Goal: Task Accomplishment & Management: Manage account settings

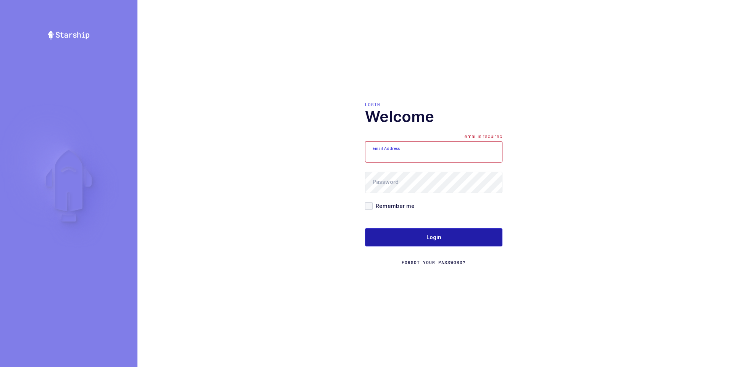
type input "[PERSON_NAME][EMAIL_ADDRESS][DOMAIN_NAME]"
click at [430, 239] on span "Login" at bounding box center [434, 238] width 15 height 8
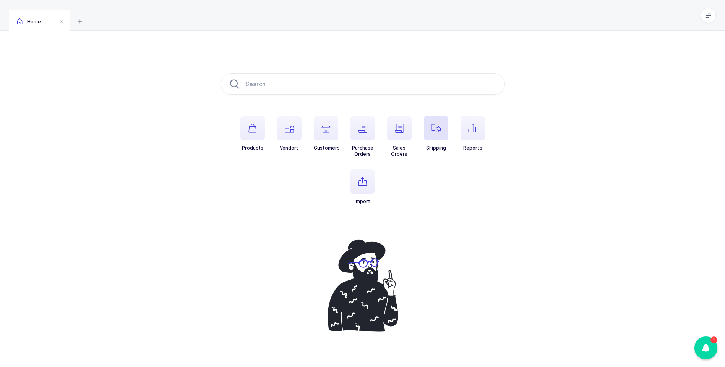
click at [440, 131] on icon "button" at bounding box center [435, 128] width 9 height 9
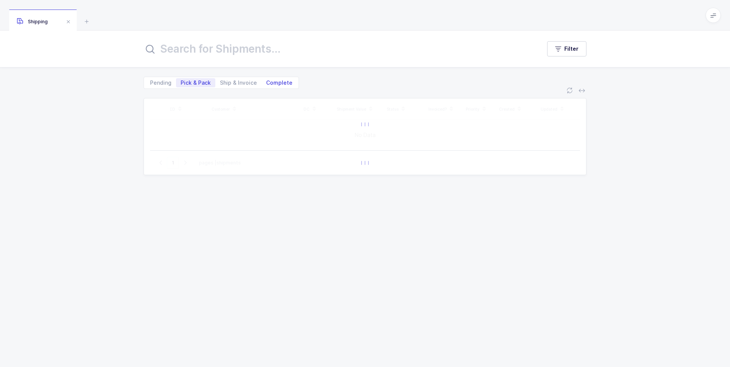
click at [284, 80] on span "Complete" at bounding box center [279, 82] width 26 height 5
click at [267, 80] on input "Complete" at bounding box center [264, 80] width 5 height 5
radio input "true"
radio input "false"
click at [230, 53] on input "text" at bounding box center [338, 49] width 388 height 18
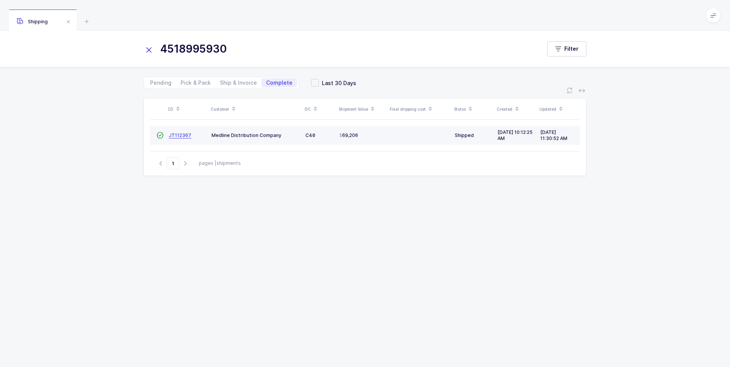
type input "4518995930"
click at [183, 137] on span "JT112367" at bounding box center [180, 136] width 23 height 6
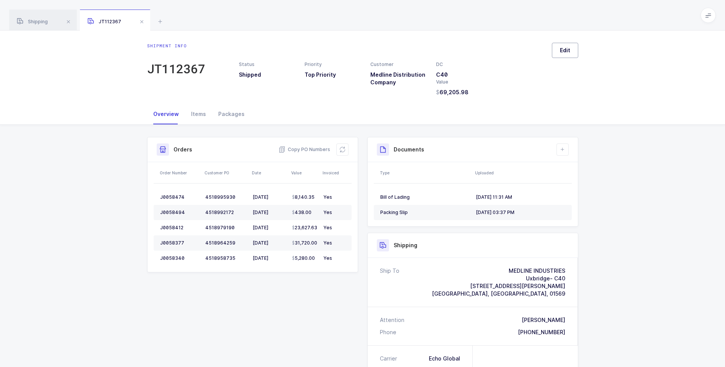
click at [567, 48] on span "Edit" at bounding box center [565, 51] width 10 height 8
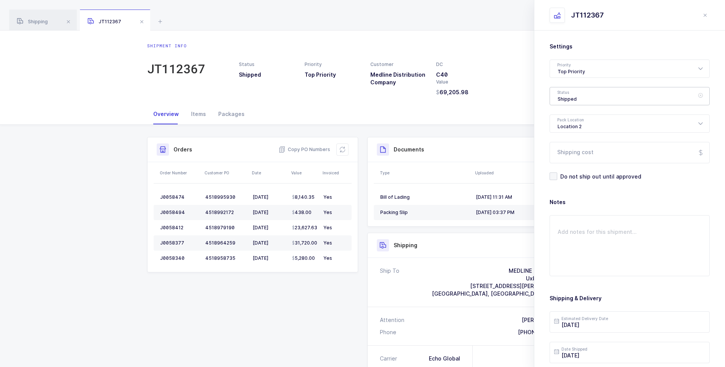
click at [579, 96] on div "Shipped" at bounding box center [629, 96] width 160 height 18
click at [571, 167] on span "Delivered" at bounding box center [570, 166] width 26 height 6
type input "Delivered"
drag, startPoint x: 571, startPoint y: 151, endPoint x: 586, endPoint y: 148, distance: 15.1
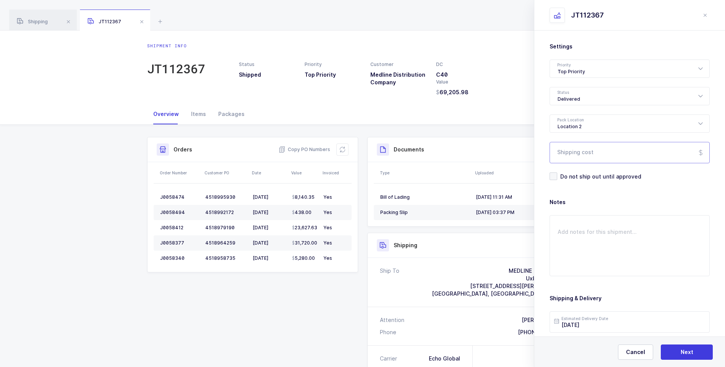
click at [586, 148] on input "Shipping cost" at bounding box center [629, 152] width 160 height 21
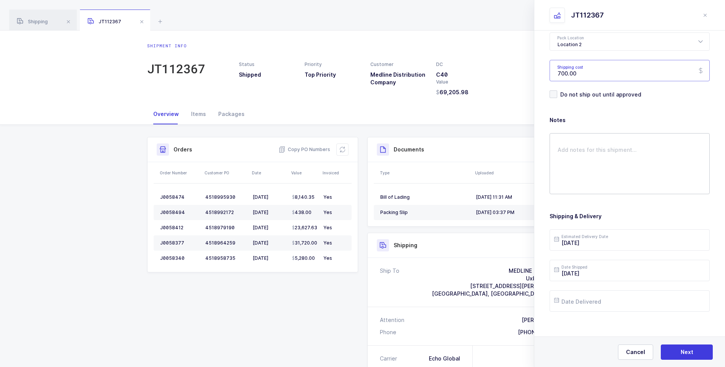
scroll to position [88, 0]
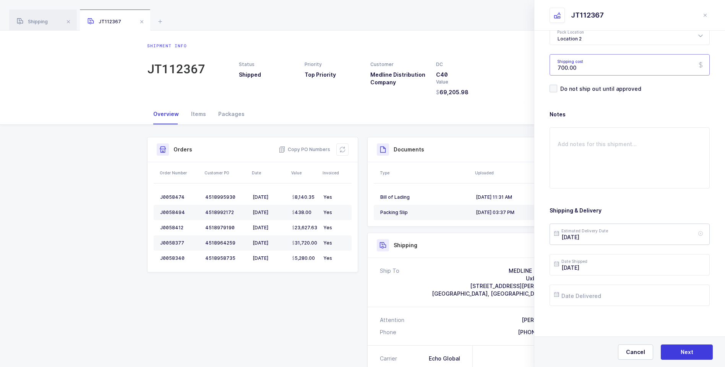
type input "700.00"
click at [604, 237] on input "[DATE]" at bounding box center [629, 234] width 160 height 21
click at [641, 133] on span "5" at bounding box center [642, 133] width 9 height 9
type input "[DATE]"
click at [617, 292] on input "text" at bounding box center [629, 295] width 160 height 21
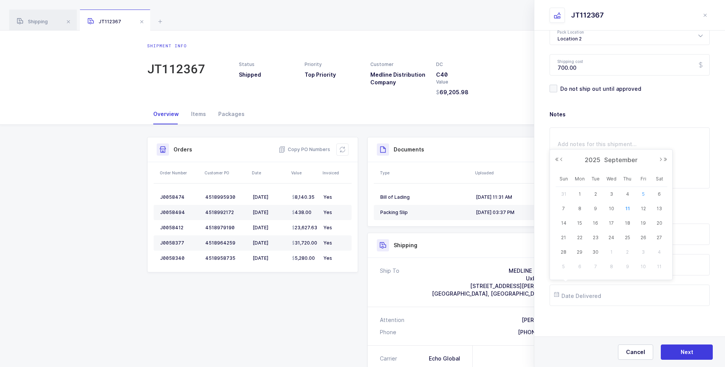
click at [641, 194] on span "5" at bounding box center [642, 194] width 9 height 9
type input "[DATE]"
click at [680, 350] on span "Next" at bounding box center [686, 353] width 13 height 8
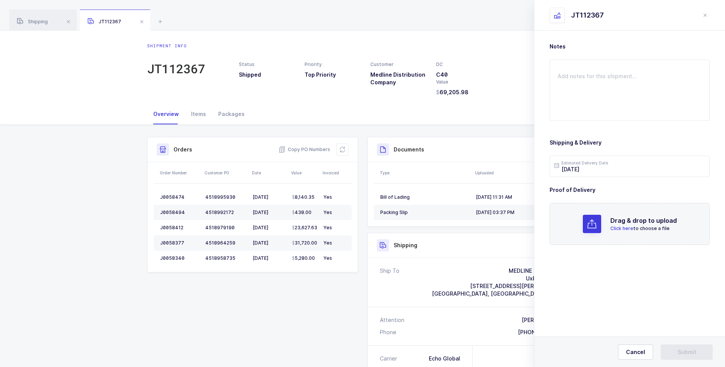
scroll to position [0, 0]
click at [618, 230] on span "Click here" at bounding box center [621, 229] width 23 height 6
click at [695, 349] on span "Submit" at bounding box center [686, 353] width 19 height 8
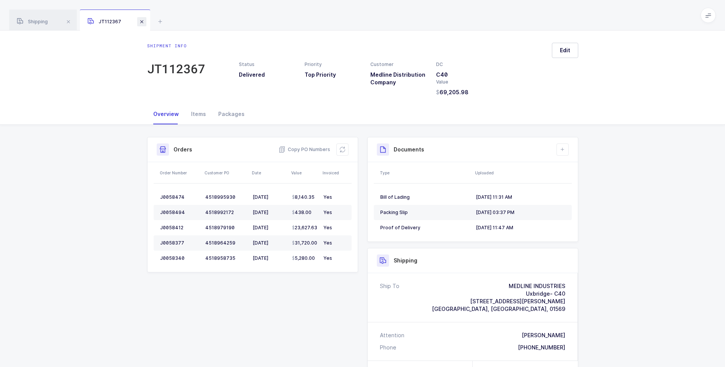
click at [145, 23] on span at bounding box center [141, 21] width 9 height 9
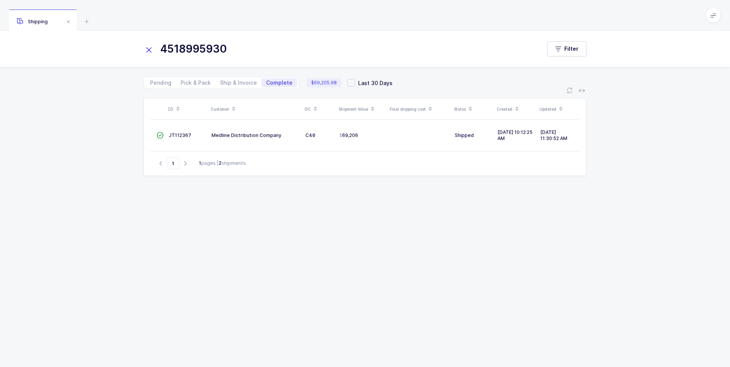
click at [145, 48] on icon at bounding box center [149, 50] width 11 height 11
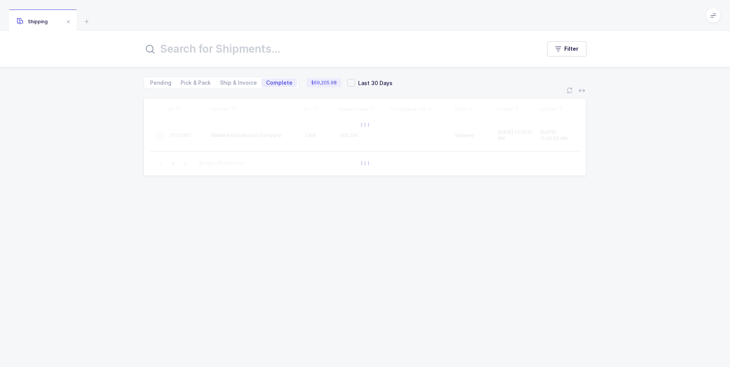
click at [157, 50] on input "text" at bounding box center [338, 49] width 388 height 18
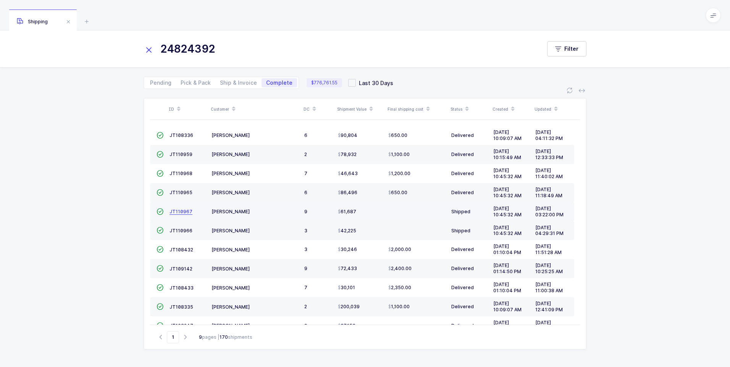
type input "24824392"
click at [180, 213] on span "JT110967" at bounding box center [181, 212] width 23 height 6
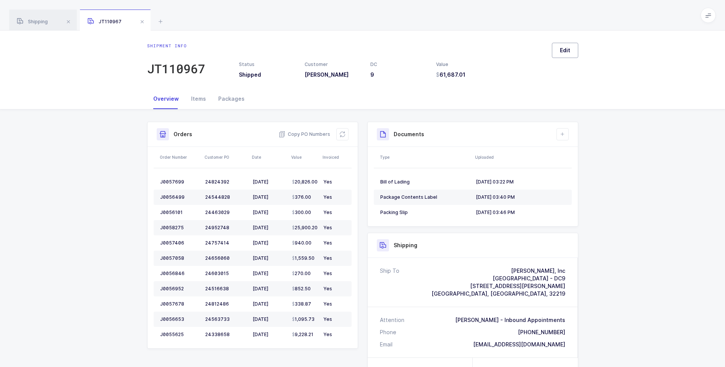
click at [556, 51] on button "Edit" at bounding box center [564, 50] width 26 height 15
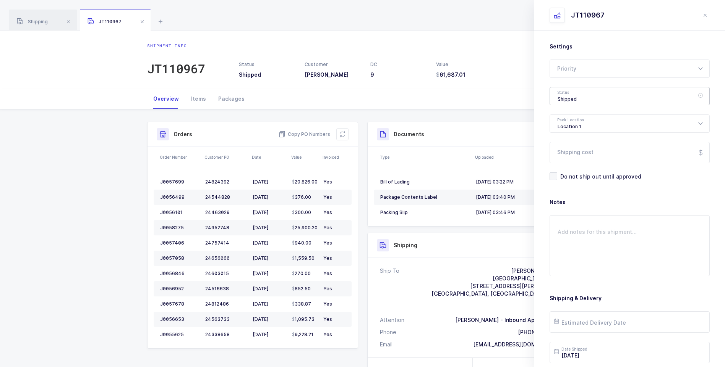
click at [574, 102] on div "Shipped" at bounding box center [629, 96] width 160 height 18
click at [583, 164] on li "Delivered" at bounding box center [632, 167] width 159 height 12
type input "Delivered"
click at [583, 158] on input "Shipping cost" at bounding box center [629, 152] width 160 height 21
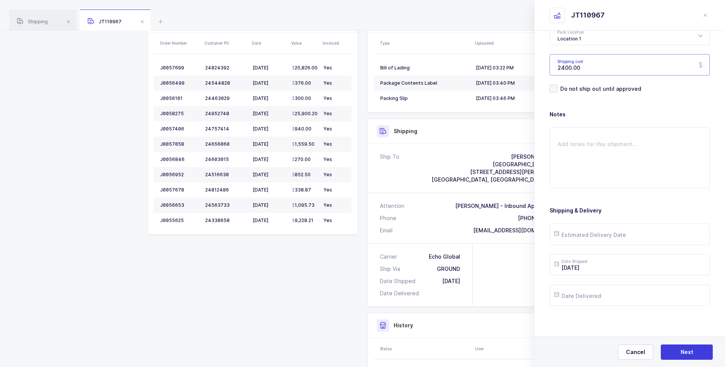
scroll to position [115, 0]
type input "2400.00"
click at [589, 233] on input "text" at bounding box center [629, 234] width 160 height 21
click at [624, 132] on span "4" at bounding box center [627, 133] width 9 height 9
type input "[DATE]"
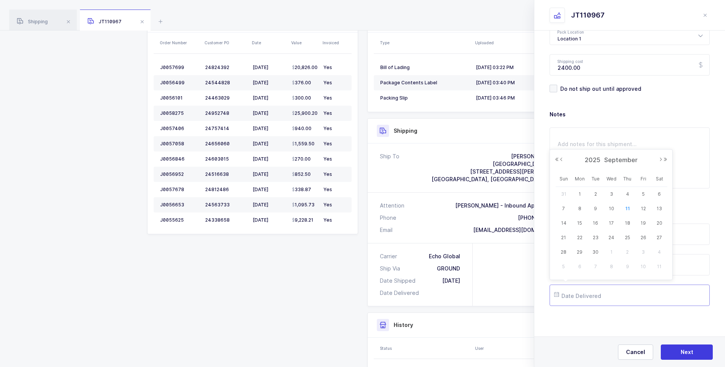
click at [589, 299] on input "text" at bounding box center [629, 295] width 160 height 21
click at [627, 192] on span "4" at bounding box center [627, 194] width 9 height 9
type input "[DATE]"
click at [680, 354] on button "Next" at bounding box center [686, 352] width 52 height 15
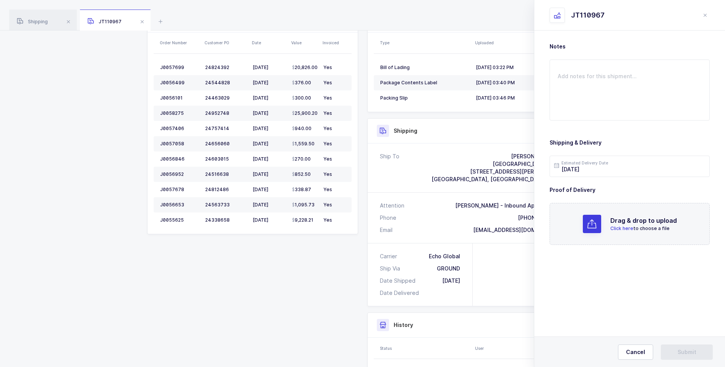
click at [612, 229] on span "Click here" at bounding box center [621, 229] width 23 height 6
click at [670, 346] on button "Submit" at bounding box center [686, 352] width 52 height 15
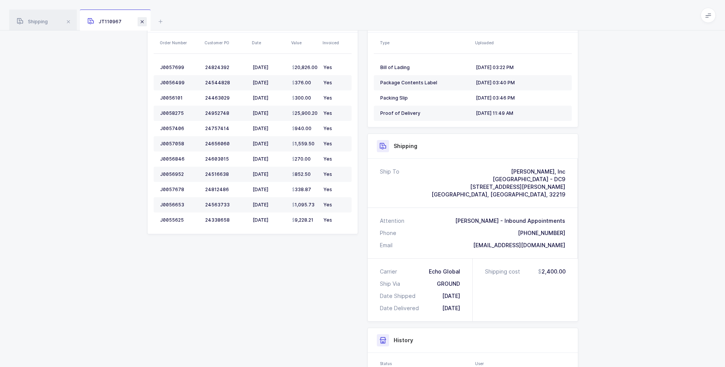
click at [143, 22] on span at bounding box center [141, 21] width 9 height 9
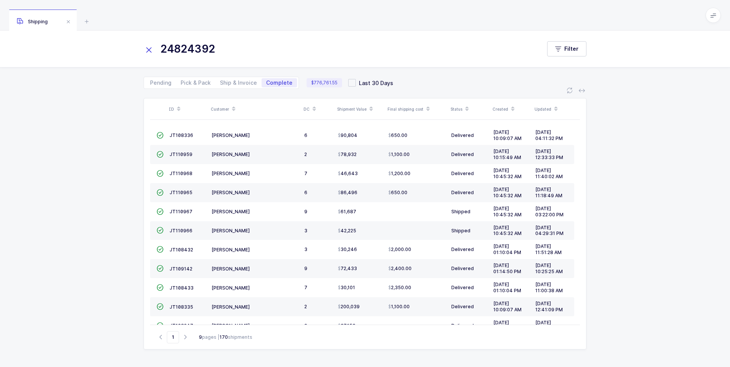
click at [149, 49] on icon at bounding box center [149, 50] width 11 height 11
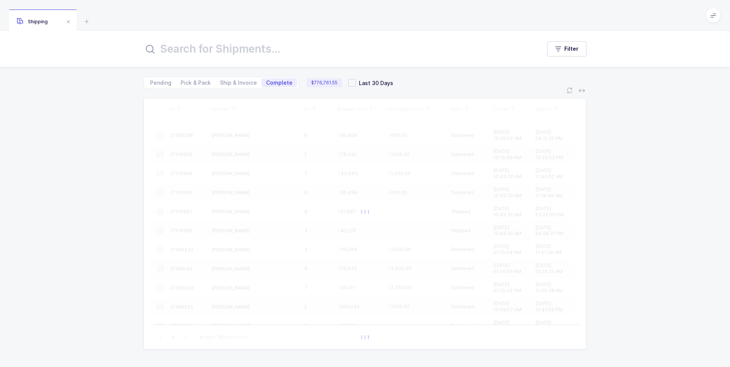
click at [152, 49] on icon at bounding box center [150, 49] width 9 height 9
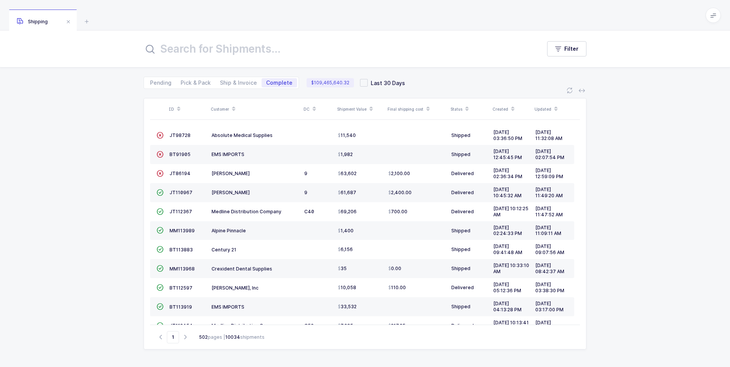
click at [187, 54] on input "text" at bounding box center [338, 49] width 388 height 18
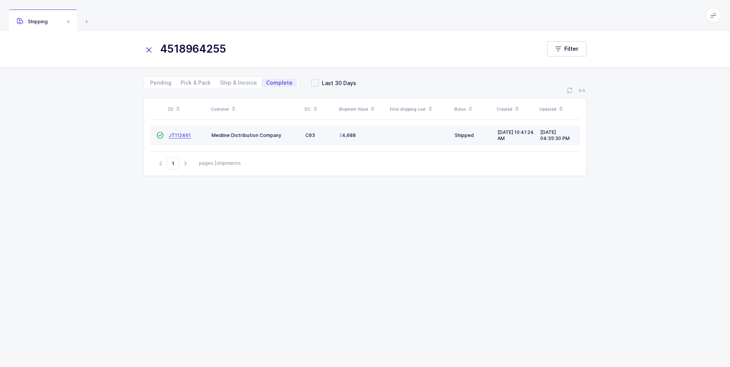
type input "4518964255"
click at [179, 136] on span "JT112461" at bounding box center [180, 136] width 22 height 6
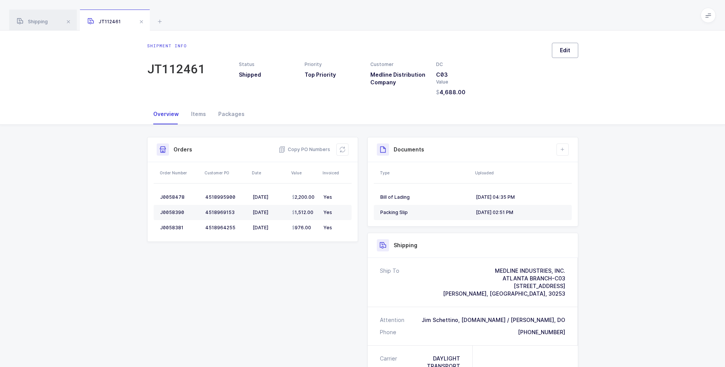
click at [556, 52] on button "Edit" at bounding box center [564, 50] width 26 height 15
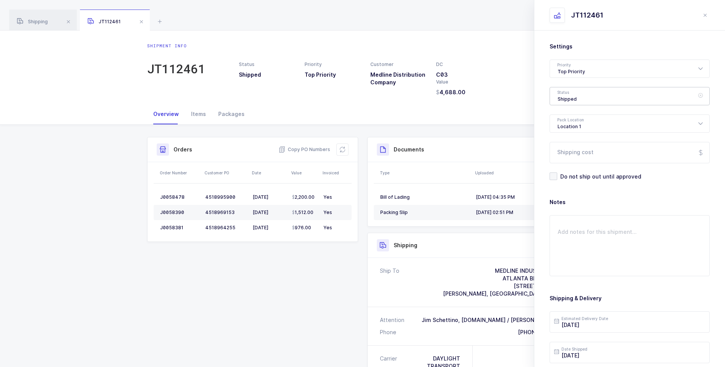
click at [557, 97] on div "Shipped" at bounding box center [629, 96] width 160 height 18
click at [571, 167] on span "Delivered" at bounding box center [570, 166] width 26 height 6
type input "Delivered"
click at [575, 151] on input "Shipping cost" at bounding box center [629, 152] width 160 height 21
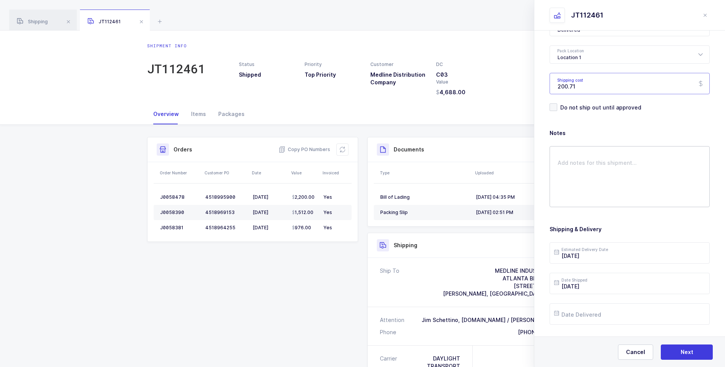
scroll to position [88, 0]
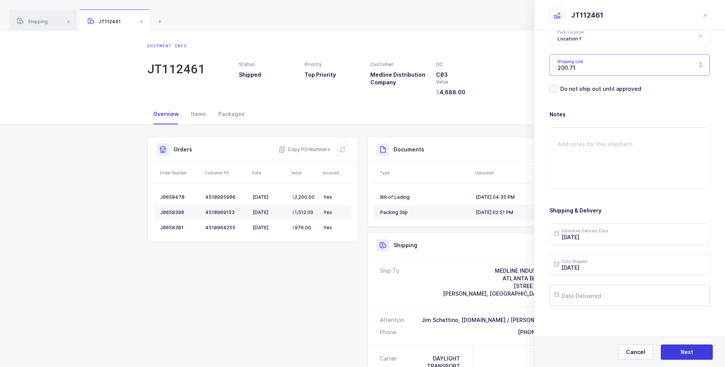
type input "200.71"
click at [594, 295] on input "text" at bounding box center [629, 295] width 160 height 21
click at [609, 211] on span "10" at bounding box center [610, 208] width 9 height 9
type input "[DATE]"
click at [690, 351] on span "Next" at bounding box center [686, 353] width 13 height 8
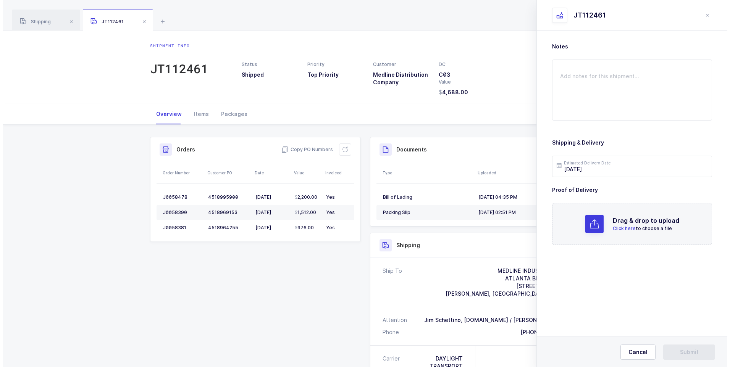
scroll to position [0, 0]
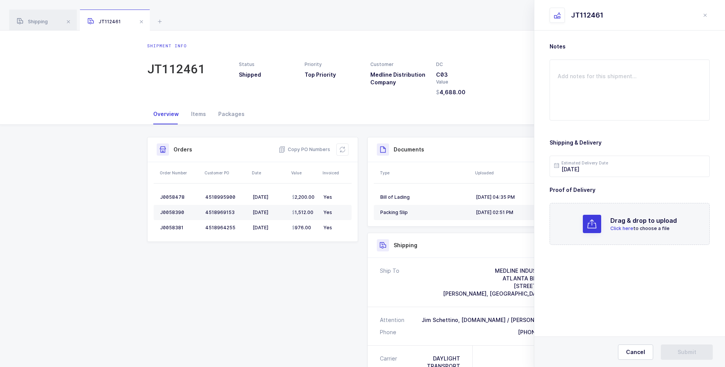
click at [620, 229] on span "Click here" at bounding box center [621, 229] width 23 height 6
click at [679, 352] on span "Submit" at bounding box center [686, 353] width 19 height 8
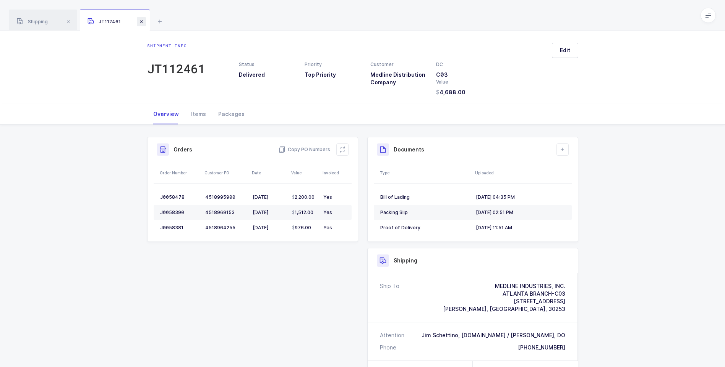
click at [141, 23] on span at bounding box center [141, 21] width 9 height 9
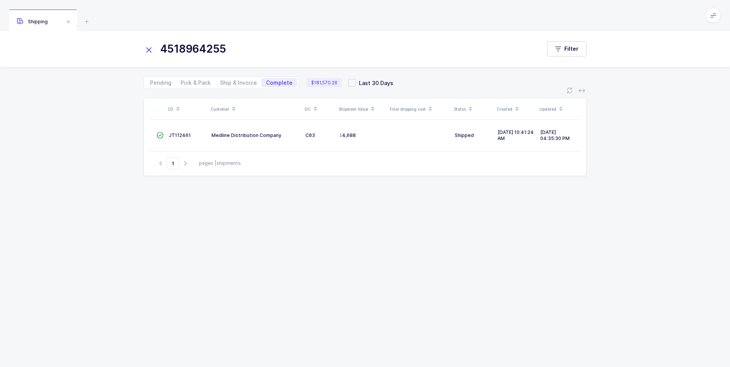
click at [147, 49] on icon at bounding box center [149, 50] width 11 height 11
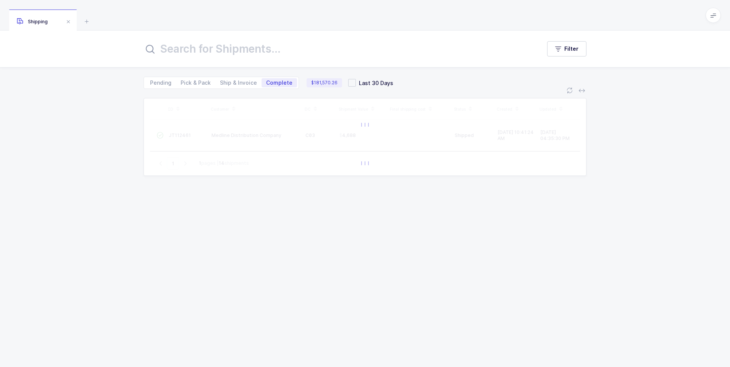
click at [161, 50] on input "text" at bounding box center [338, 49] width 388 height 18
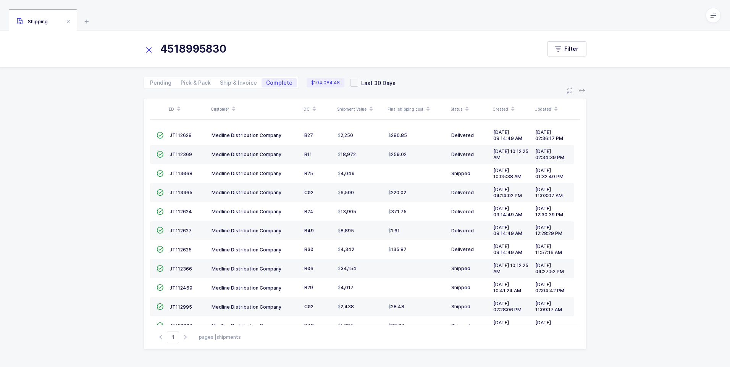
type input "4518995830"
drag, startPoint x: 149, startPoint y: 50, endPoint x: 160, endPoint y: 47, distance: 11.2
click at [149, 50] on icon at bounding box center [149, 50] width 11 height 11
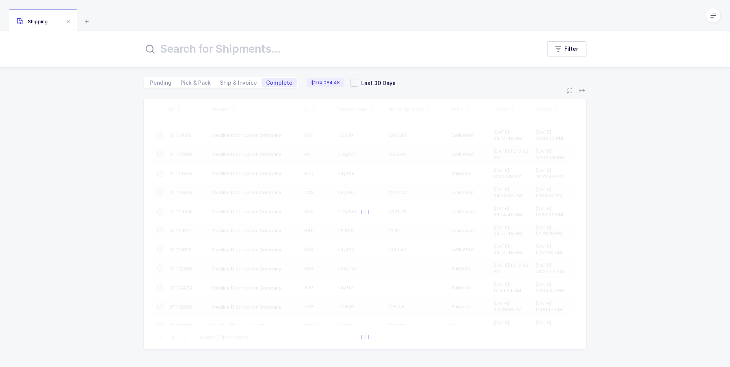
click at [161, 47] on input "text" at bounding box center [338, 49] width 388 height 18
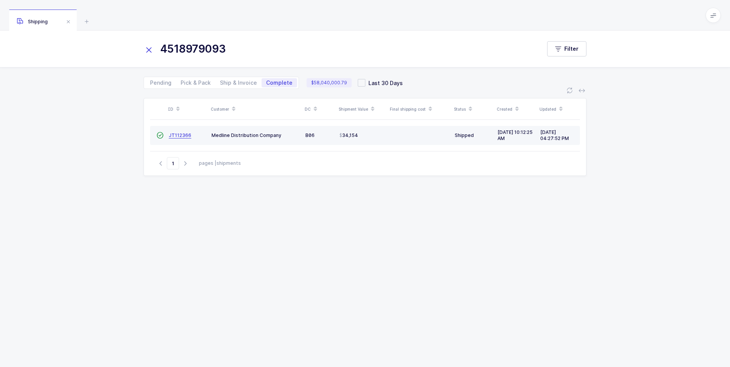
type input "4518979093"
click at [182, 134] on span "JT112366" at bounding box center [180, 136] width 23 height 6
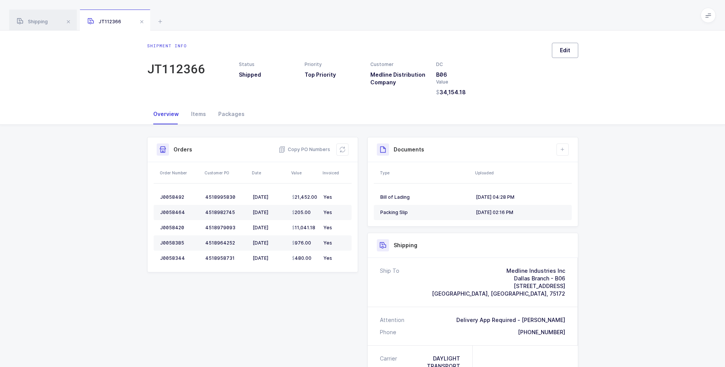
click at [564, 57] on button "Edit" at bounding box center [564, 50] width 26 height 15
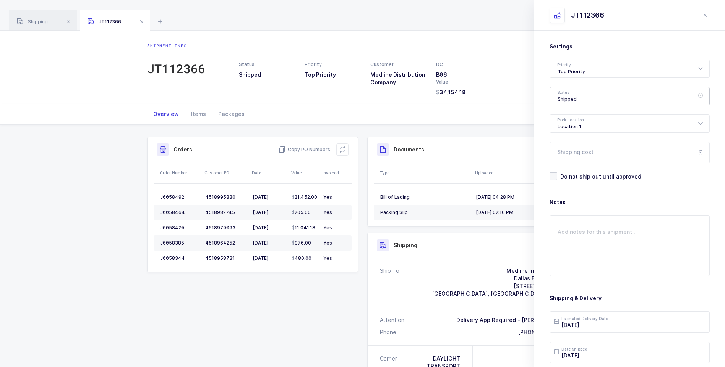
click at [575, 93] on div "Shipped" at bounding box center [629, 96] width 160 height 18
click at [568, 163] on span "Delivered" at bounding box center [570, 166] width 26 height 6
type input "Delivered"
click at [569, 158] on input "Shipping cost" at bounding box center [629, 152] width 160 height 21
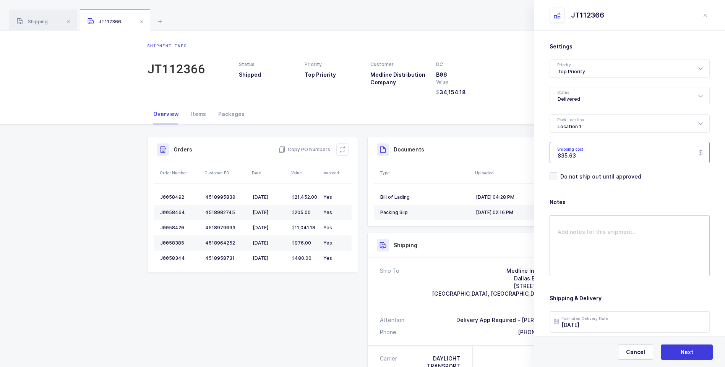
type input "835.63"
click at [558, 220] on textarea at bounding box center [629, 245] width 160 height 61
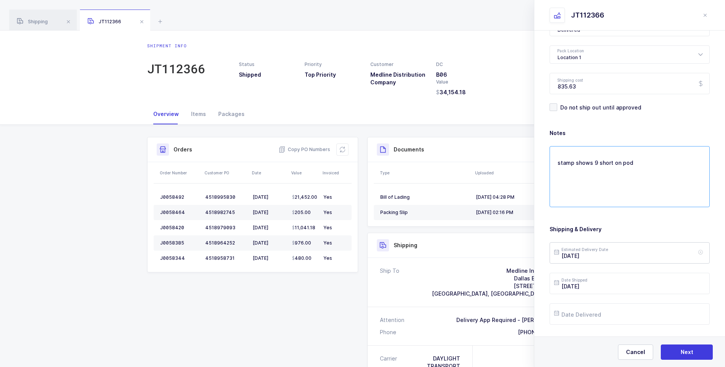
scroll to position [88, 0]
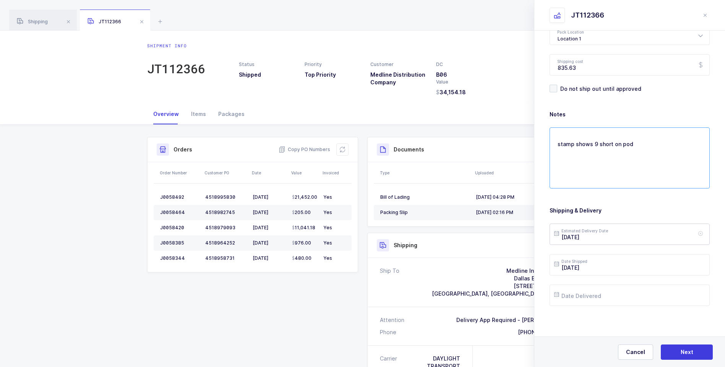
type textarea "stamp shows 9 short on pod"
click at [598, 236] on input "[DATE]" at bounding box center [629, 234] width 160 height 21
click at [581, 149] on span "8" at bounding box center [579, 147] width 9 height 9
type input "[DATE]"
click at [576, 300] on input "text" at bounding box center [629, 295] width 160 height 21
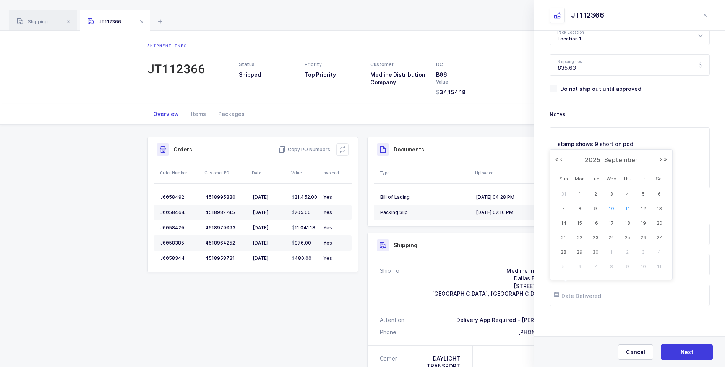
click at [607, 209] on span "10" at bounding box center [610, 208] width 9 height 9
type input "[DATE]"
click at [683, 348] on button "Next" at bounding box center [686, 352] width 52 height 15
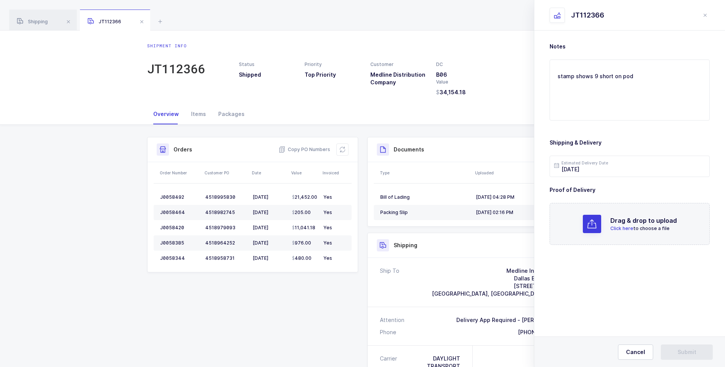
scroll to position [0, 0]
click at [629, 226] on span "Click here" at bounding box center [621, 229] width 23 height 6
click at [674, 353] on button "Submit" at bounding box center [686, 352] width 52 height 15
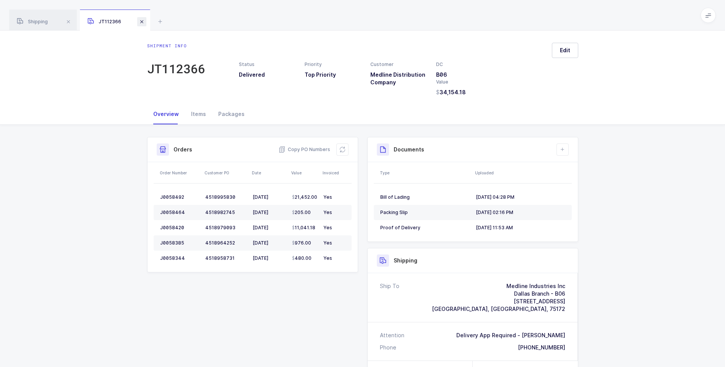
click at [143, 24] on span at bounding box center [141, 21] width 9 height 9
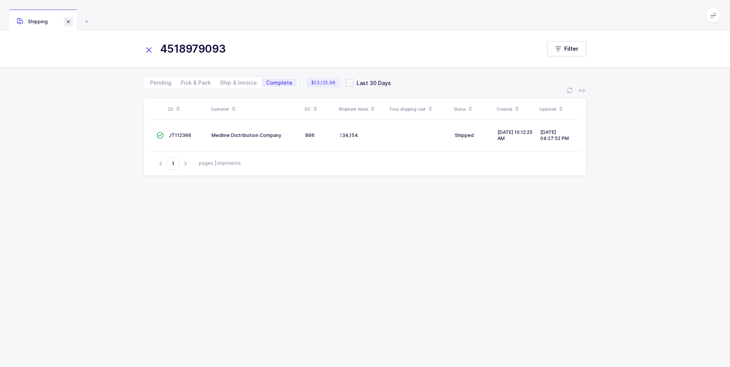
click at [71, 24] on span at bounding box center [68, 21] width 9 height 9
